Goal: Transaction & Acquisition: Purchase product/service

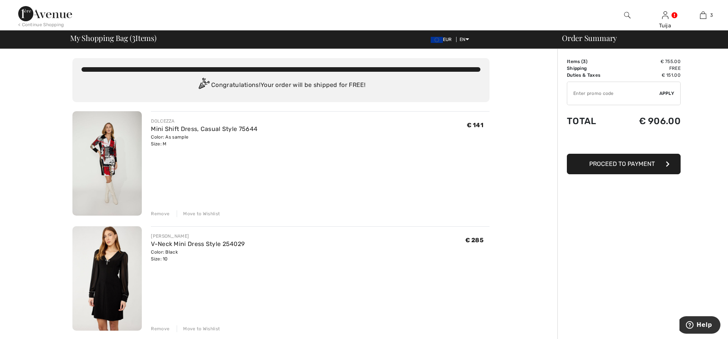
click at [156, 214] on div "Remove" at bounding box center [160, 213] width 19 height 7
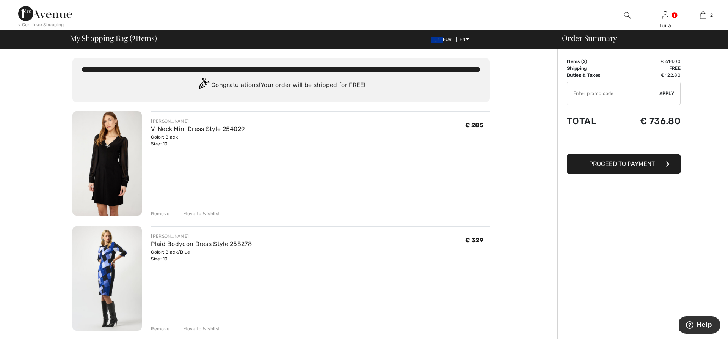
click at [109, 274] on img at bounding box center [106, 278] width 69 height 104
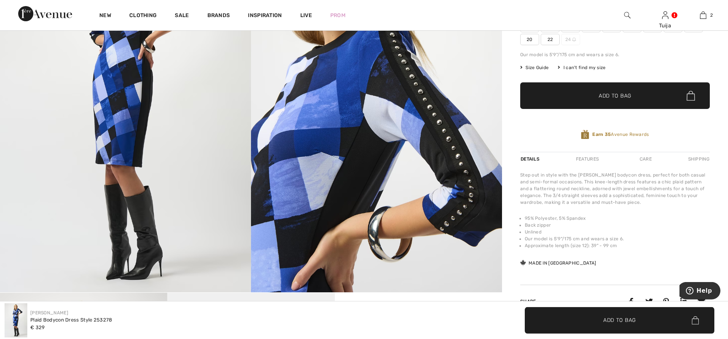
scroll to position [77, 0]
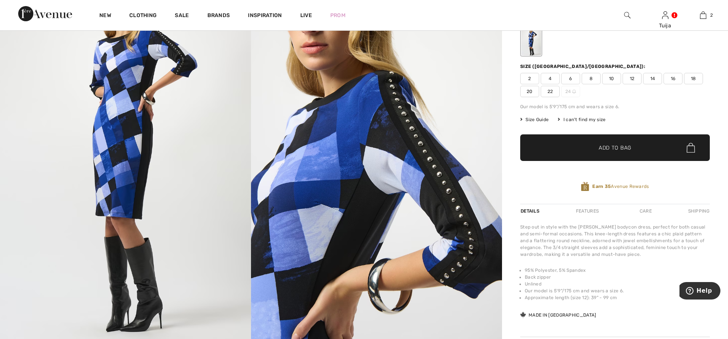
click at [630, 77] on span "12" at bounding box center [631, 78] width 19 height 11
click at [592, 145] on span "✔ Added to Bag" at bounding box center [603, 148] width 46 height 8
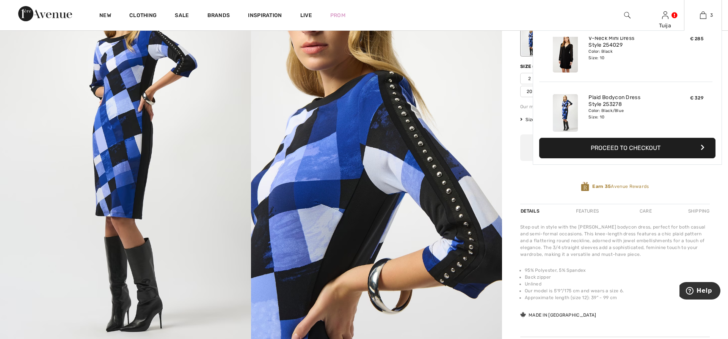
scroll to position [0, 0]
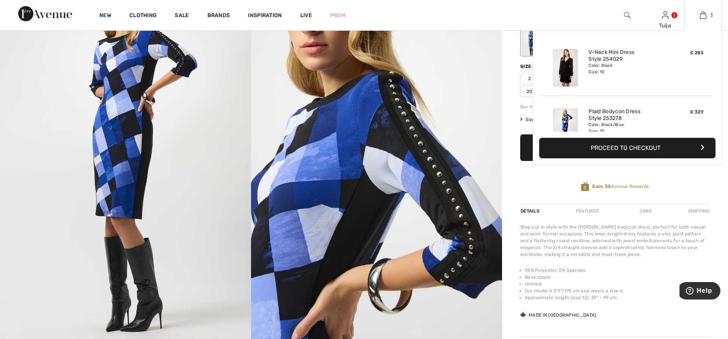
click at [701, 15] on img at bounding box center [703, 15] width 6 height 9
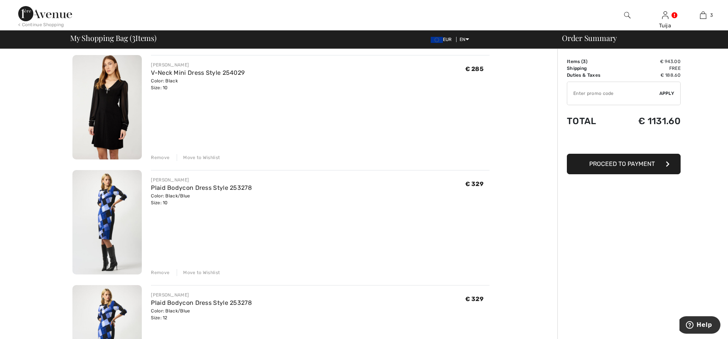
scroll to position [116, 0]
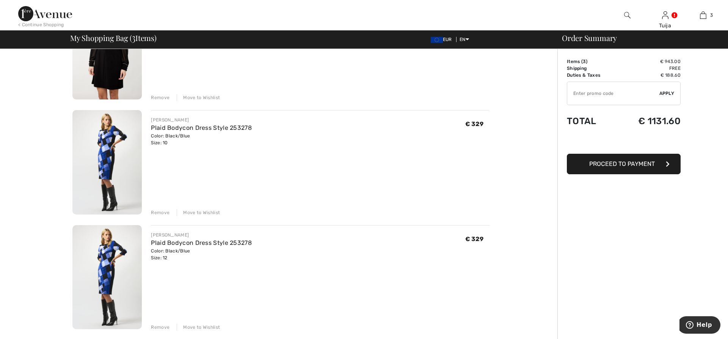
click at [157, 214] on div "Remove" at bounding box center [160, 212] width 19 height 7
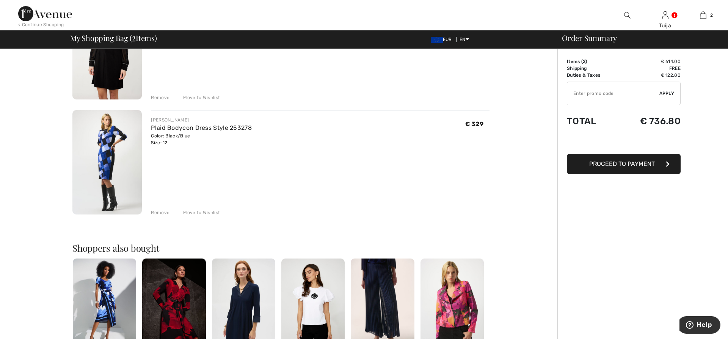
click at [581, 161] on button "Proceed to Payment" at bounding box center [624, 164] width 114 height 20
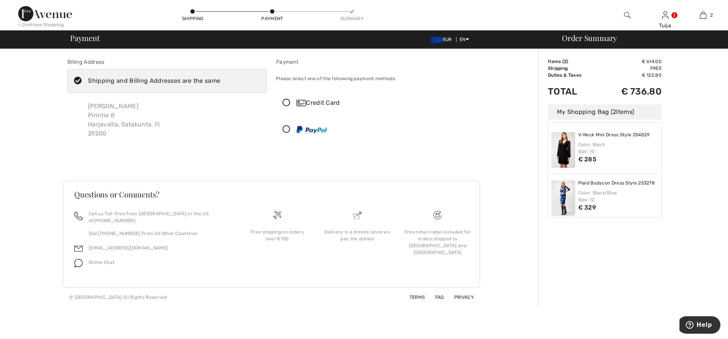
click at [286, 103] on icon at bounding box center [286, 103] width 20 height 8
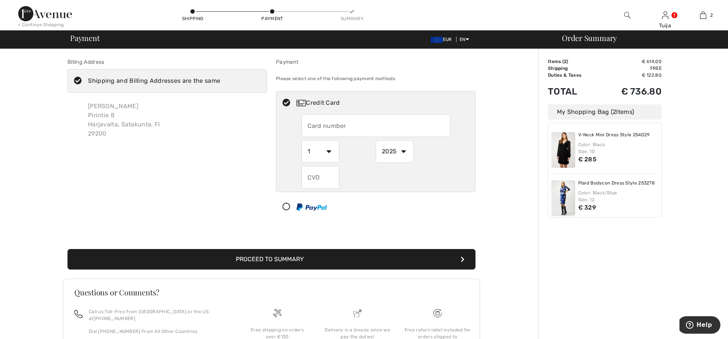
click at [345, 129] on input "text" at bounding box center [375, 125] width 149 height 23
type input "[CREDIT_CARD_NUMBER]"
click at [301, 140] on select "1 2 3 4 5 6 7 8 9 10 11 12" at bounding box center [320, 151] width 38 height 23
select select "12"
click option "12" at bounding box center [0, 0] width 0 height 0
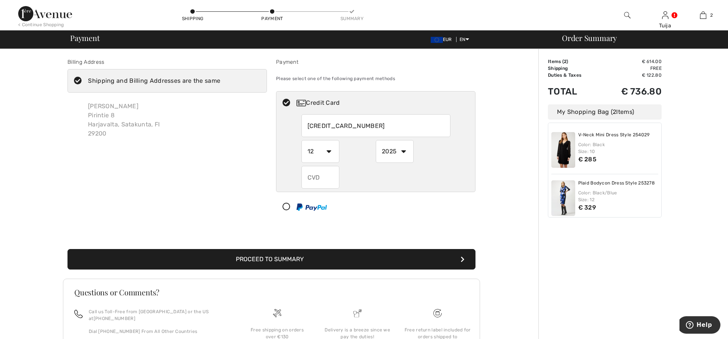
click at [376, 140] on select "2025 2026 2027 2028 2029 2030 2031 2032 2033 2034 2035" at bounding box center [395, 151] width 38 height 23
select select "2028"
click option "2028" at bounding box center [0, 0] width 0 height 0
click at [329, 182] on input "text" at bounding box center [320, 177] width 38 height 23
type input "228"
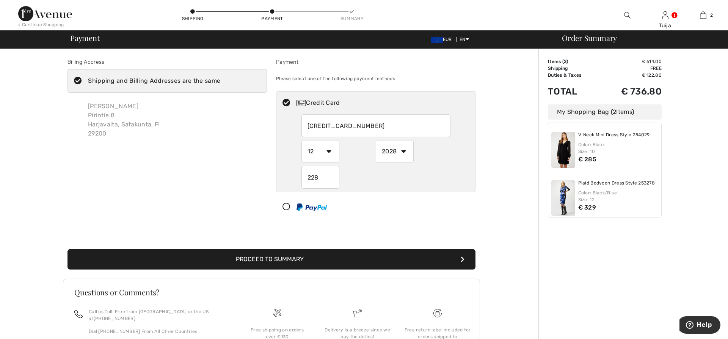
click at [344, 259] on button "Proceed to Summary" at bounding box center [271, 259] width 408 height 20
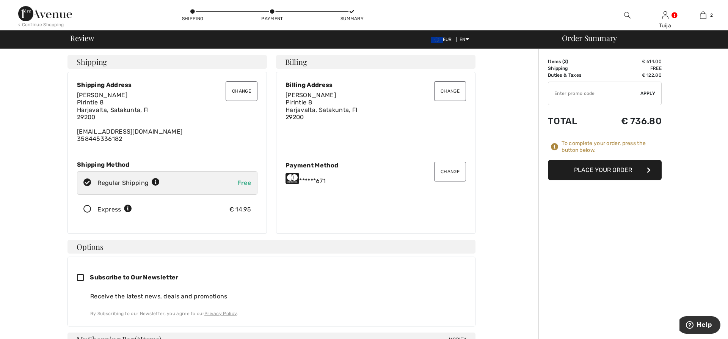
click at [555, 168] on button "Place Your Order" at bounding box center [605, 170] width 114 height 20
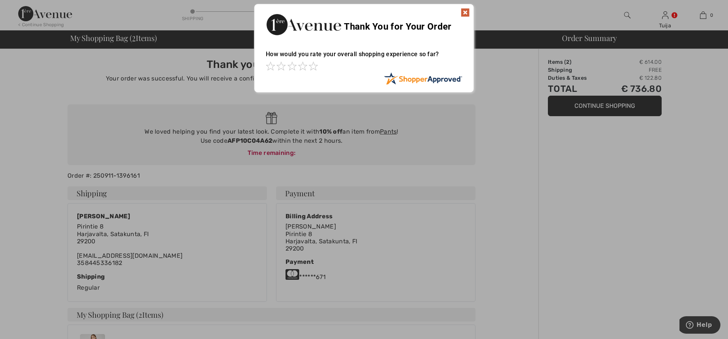
click at [466, 11] on img at bounding box center [465, 12] width 9 height 9
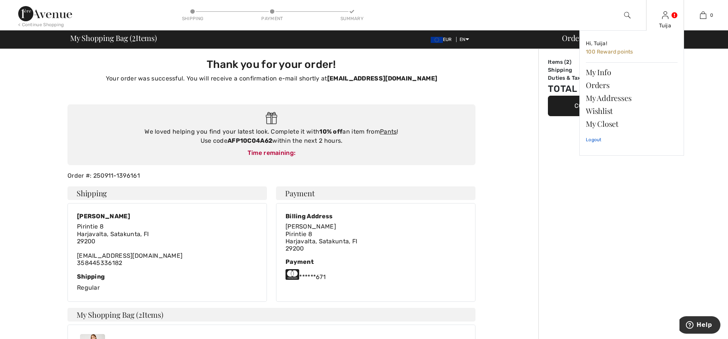
click at [589, 138] on link "Logout" at bounding box center [632, 139] width 92 height 19
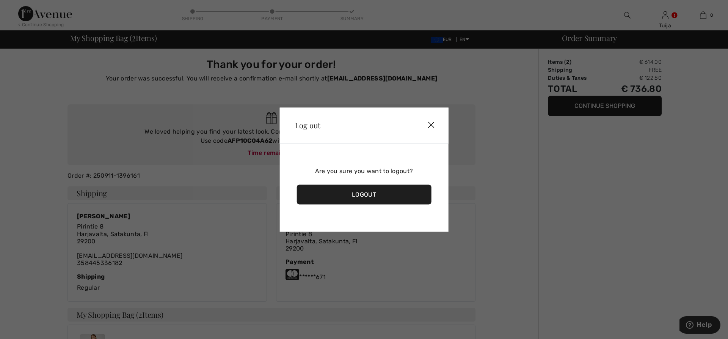
click at [374, 198] on div "Logout" at bounding box center [364, 194] width 135 height 20
